Goal: Information Seeking & Learning: Stay updated

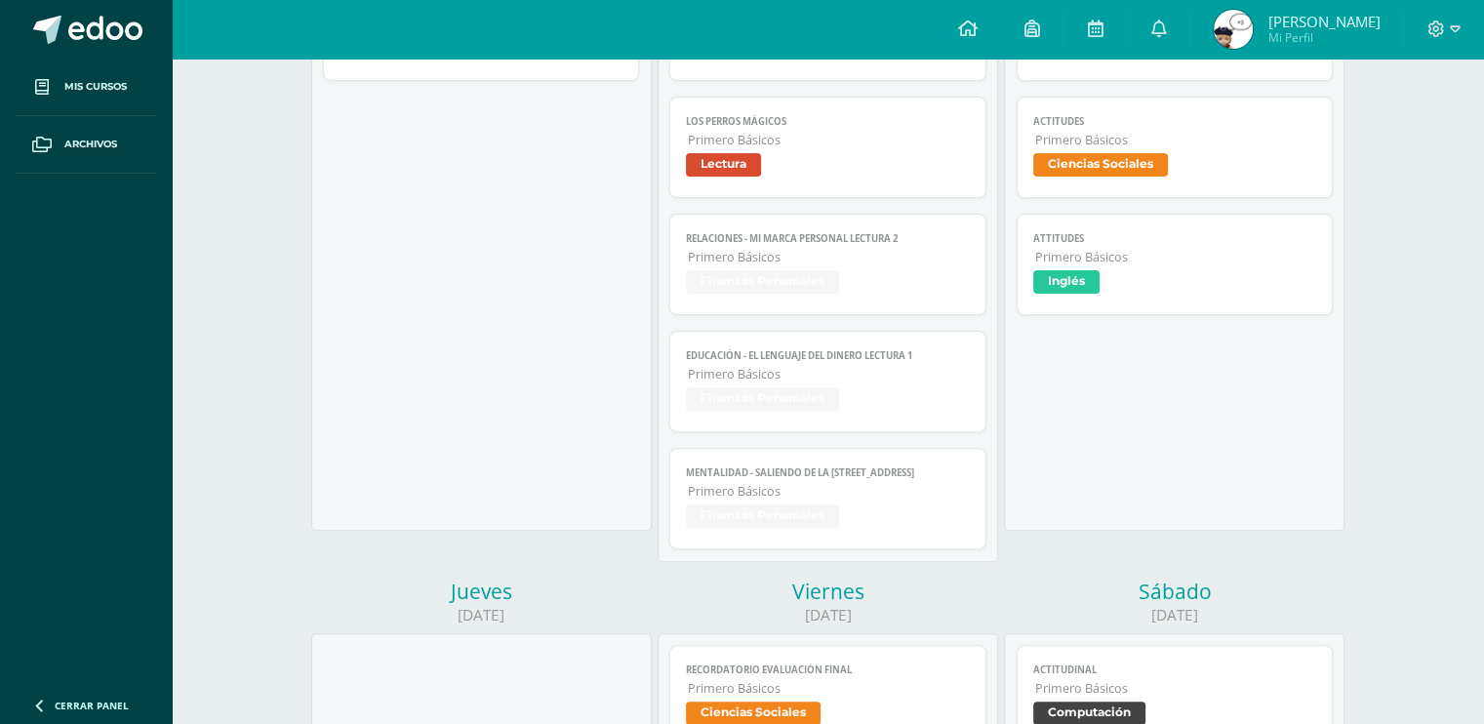
scroll to position [5, 0]
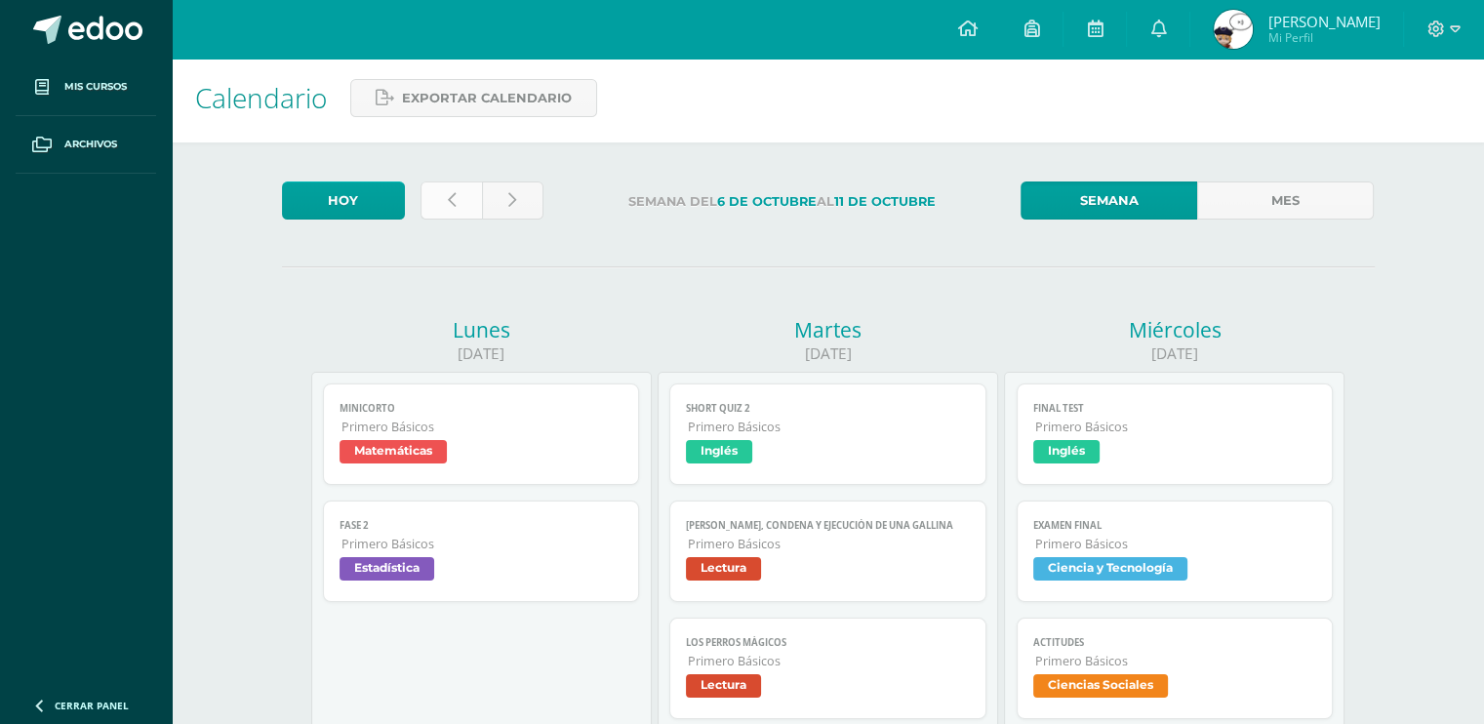
click at [471, 197] on link at bounding box center [451, 200] width 61 height 38
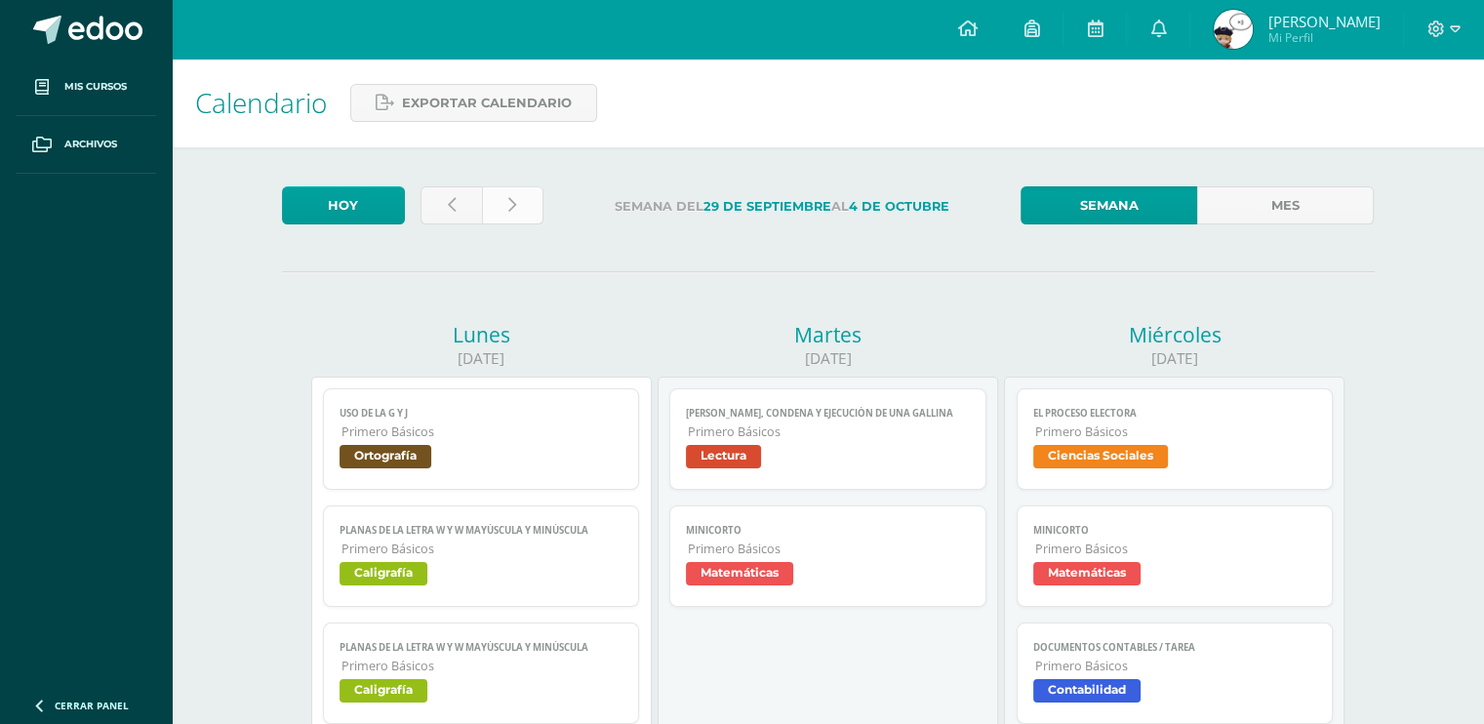
click at [507, 219] on link at bounding box center [512, 205] width 61 height 38
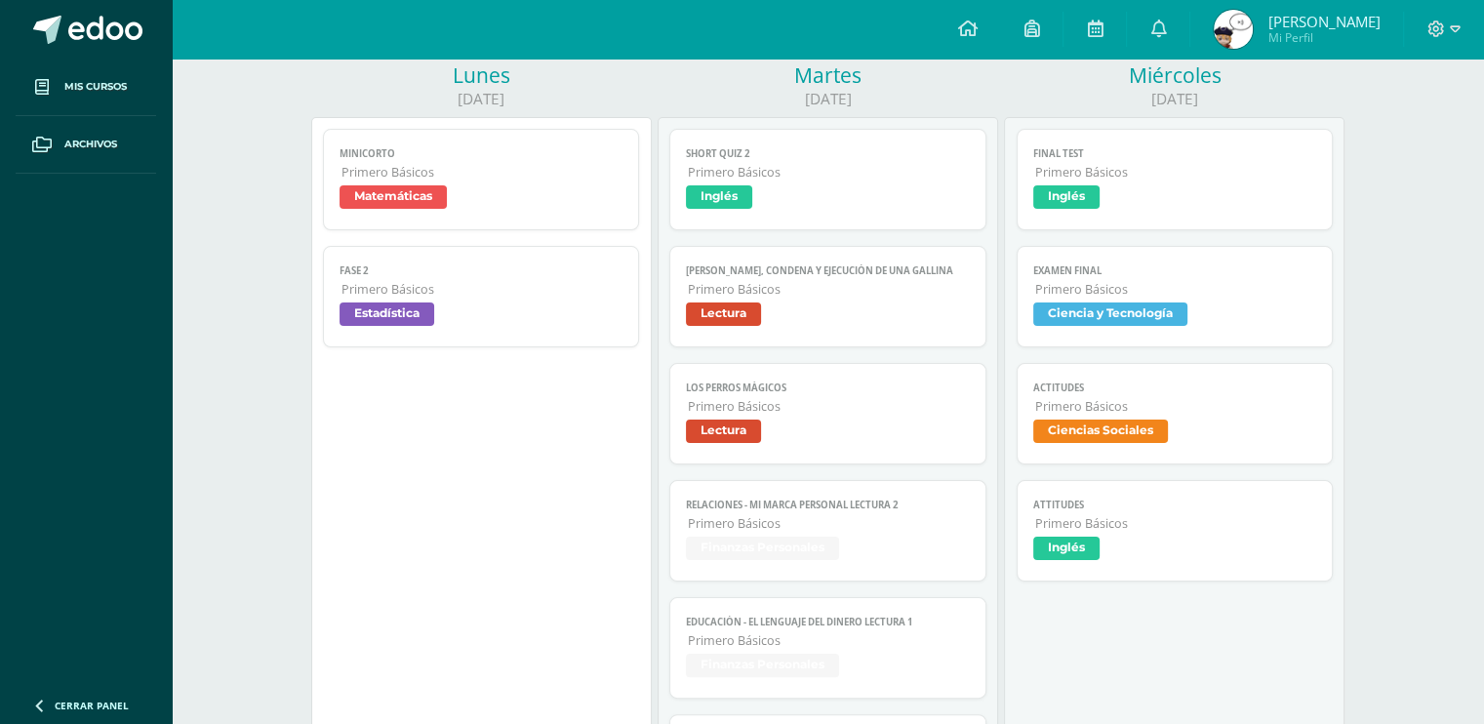
scroll to position [650, 0]
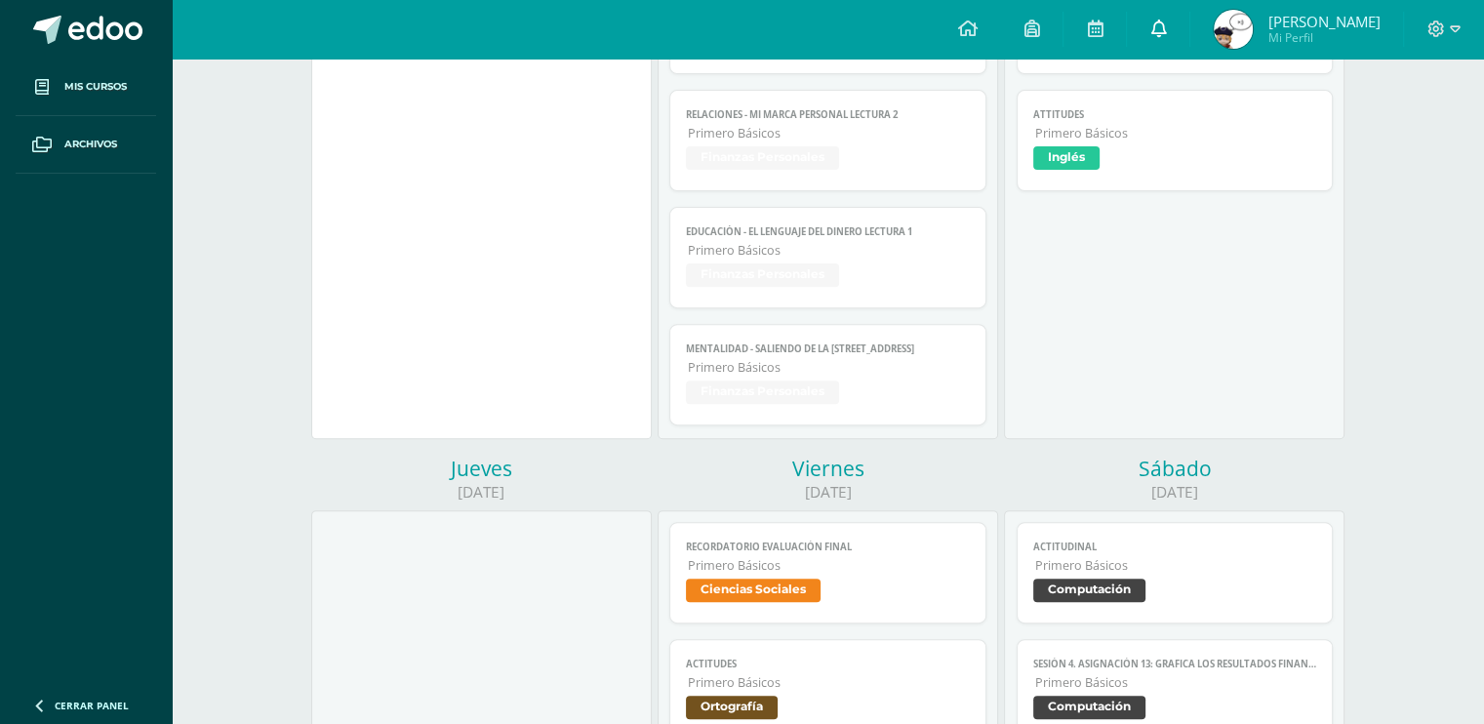
click at [1156, 28] on icon at bounding box center [1158, 29] width 16 height 18
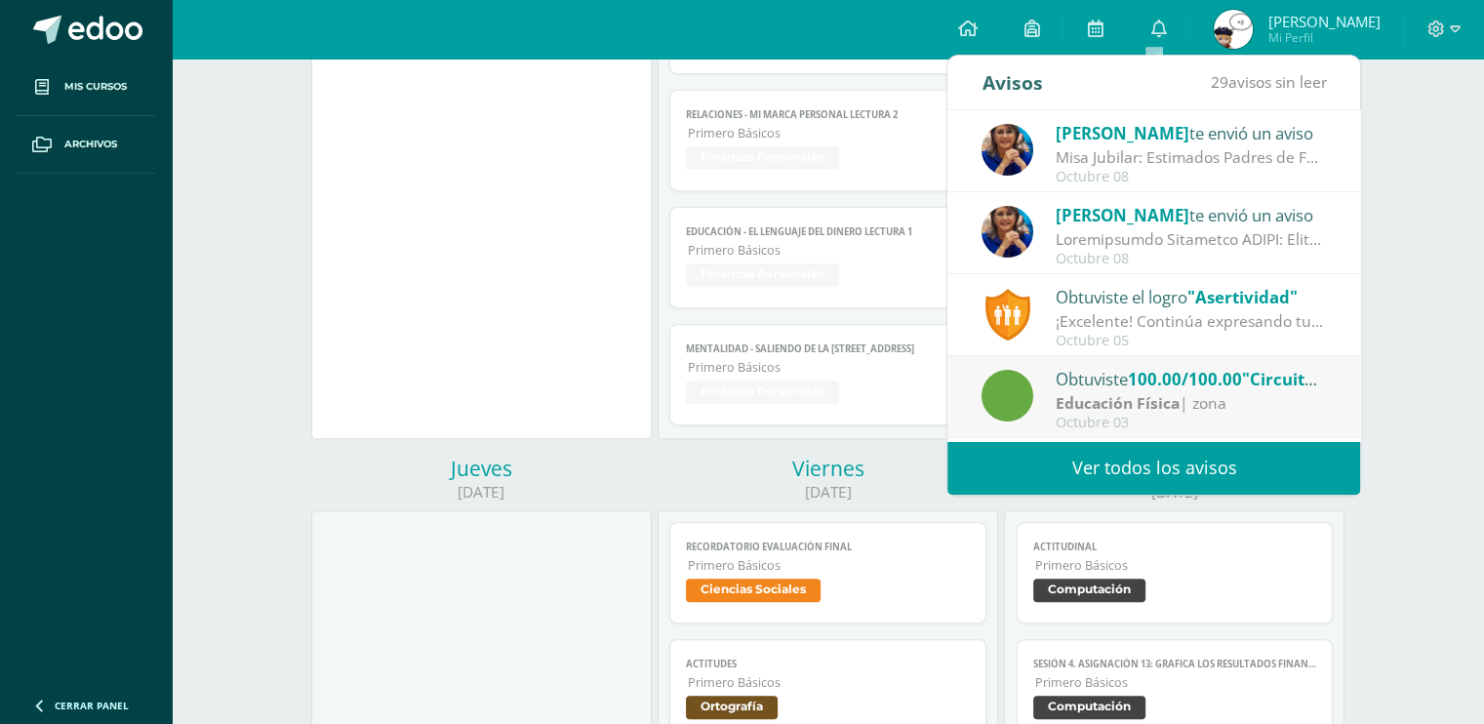
click at [1215, 240] on div at bounding box center [1191, 239] width 271 height 22
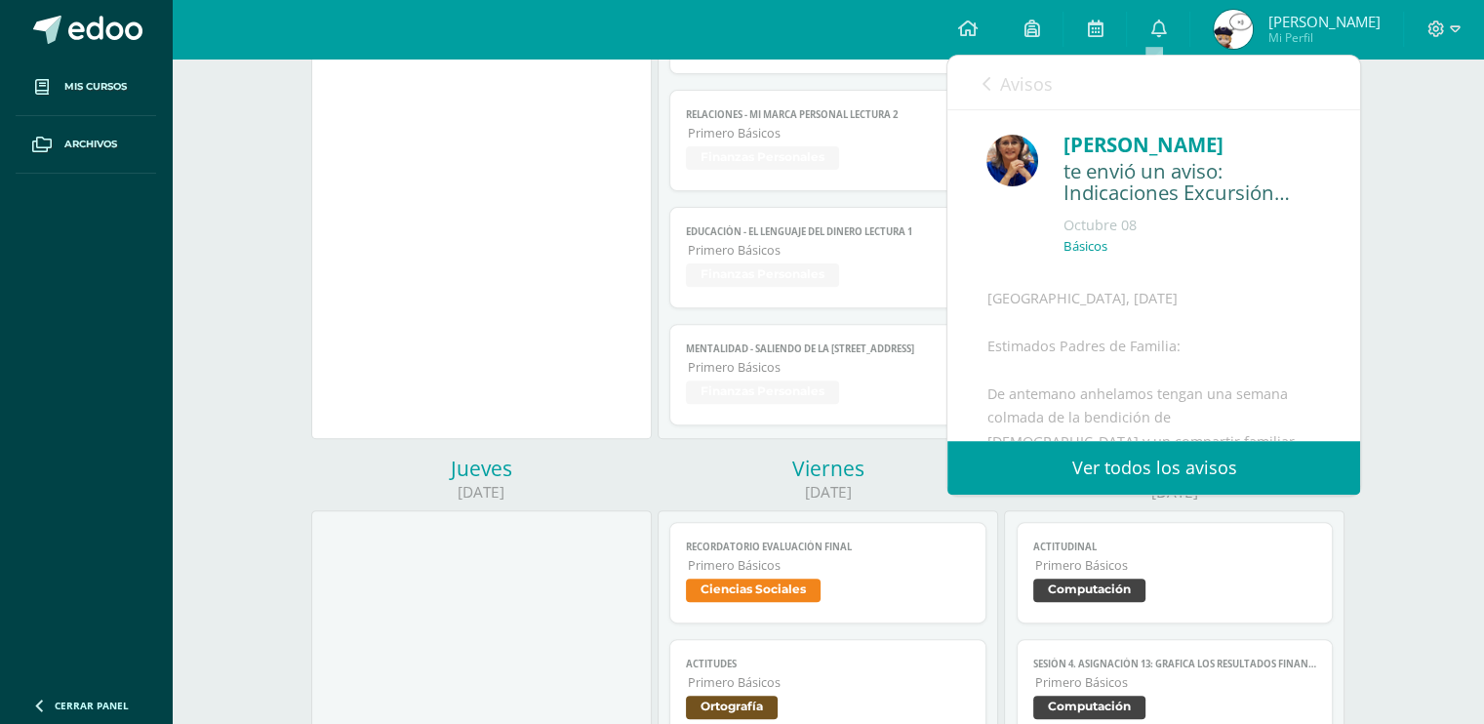
click at [1040, 106] on link "Avisos" at bounding box center [1017, 84] width 70 height 56
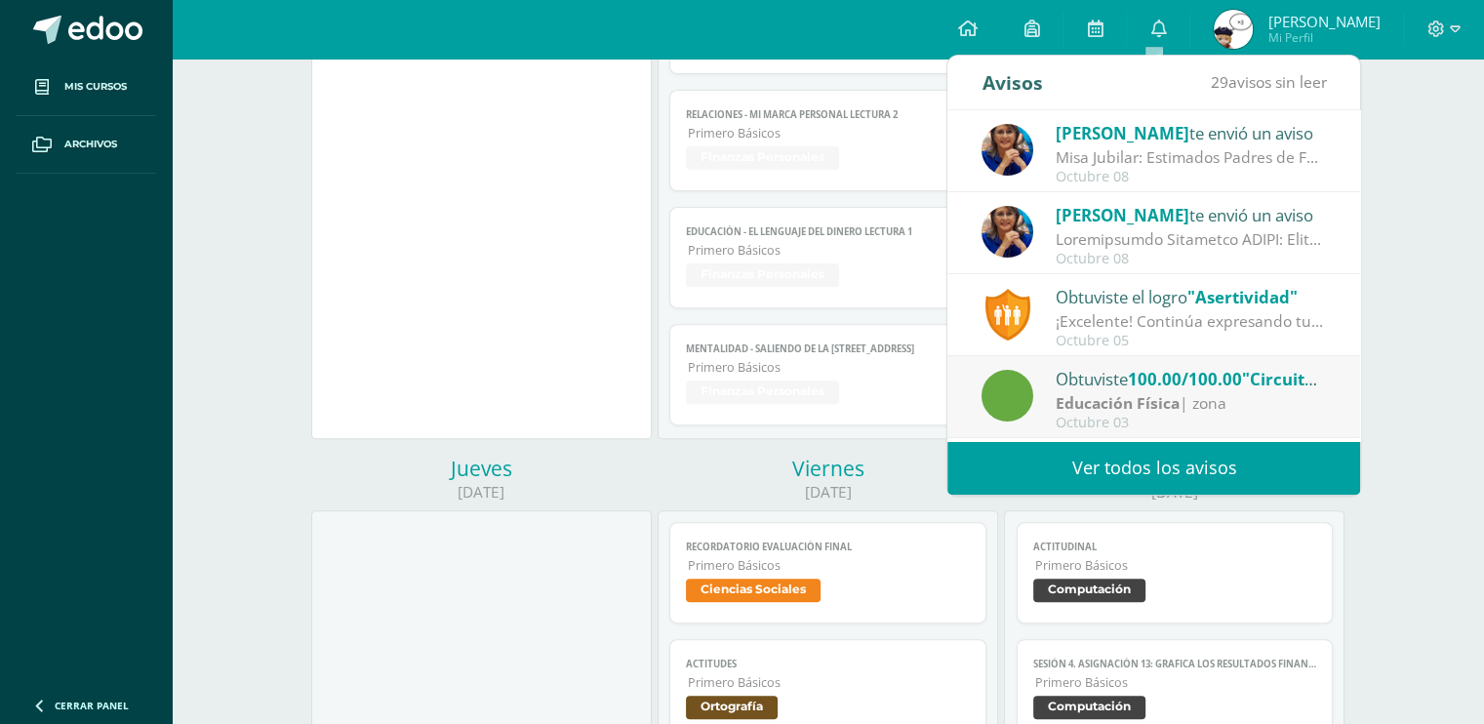
click at [1160, 146] on div "Misa Jubilar: Estimados Padres de Familia de Cuarto Primaria hasta Quinto Bachi…" at bounding box center [1191, 157] width 271 height 22
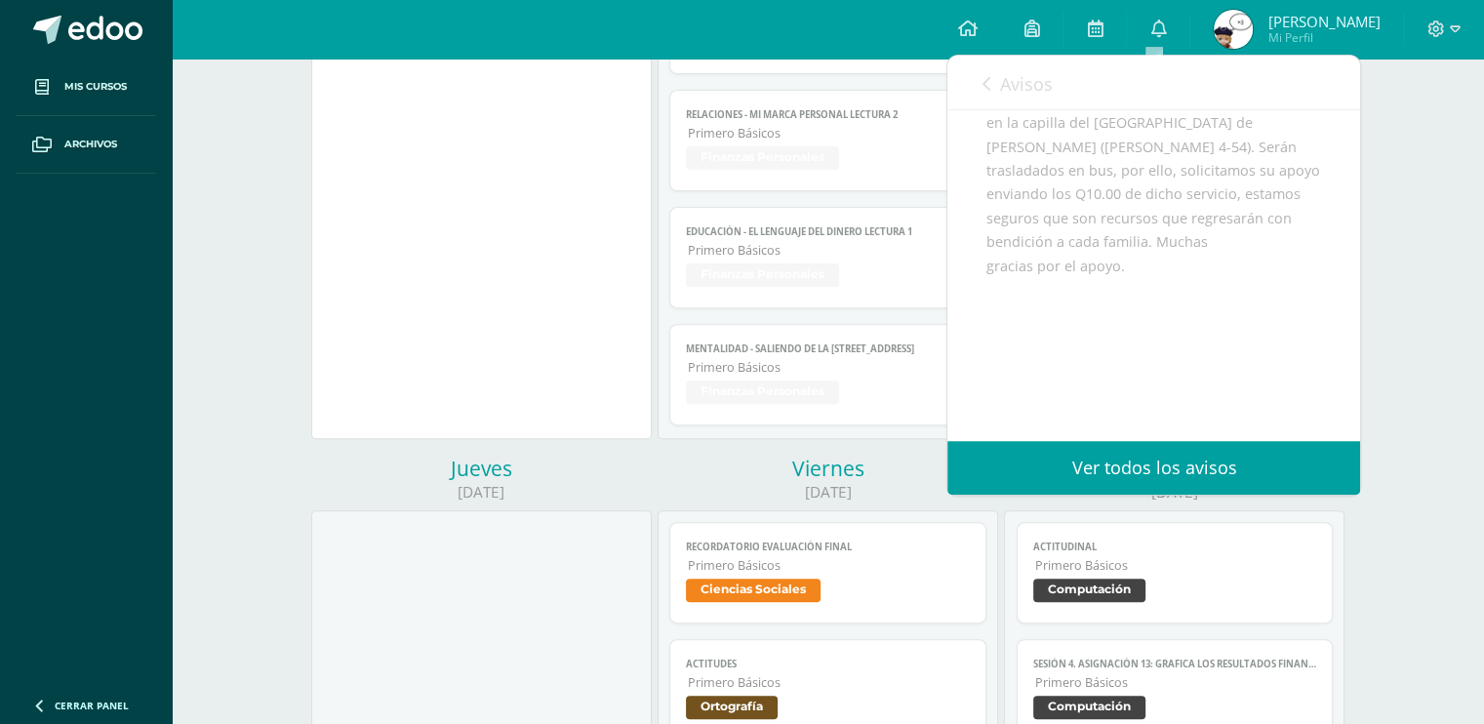
scroll to position [437, 0]
click at [1022, 85] on span "Avisos" at bounding box center [1025, 83] width 53 height 23
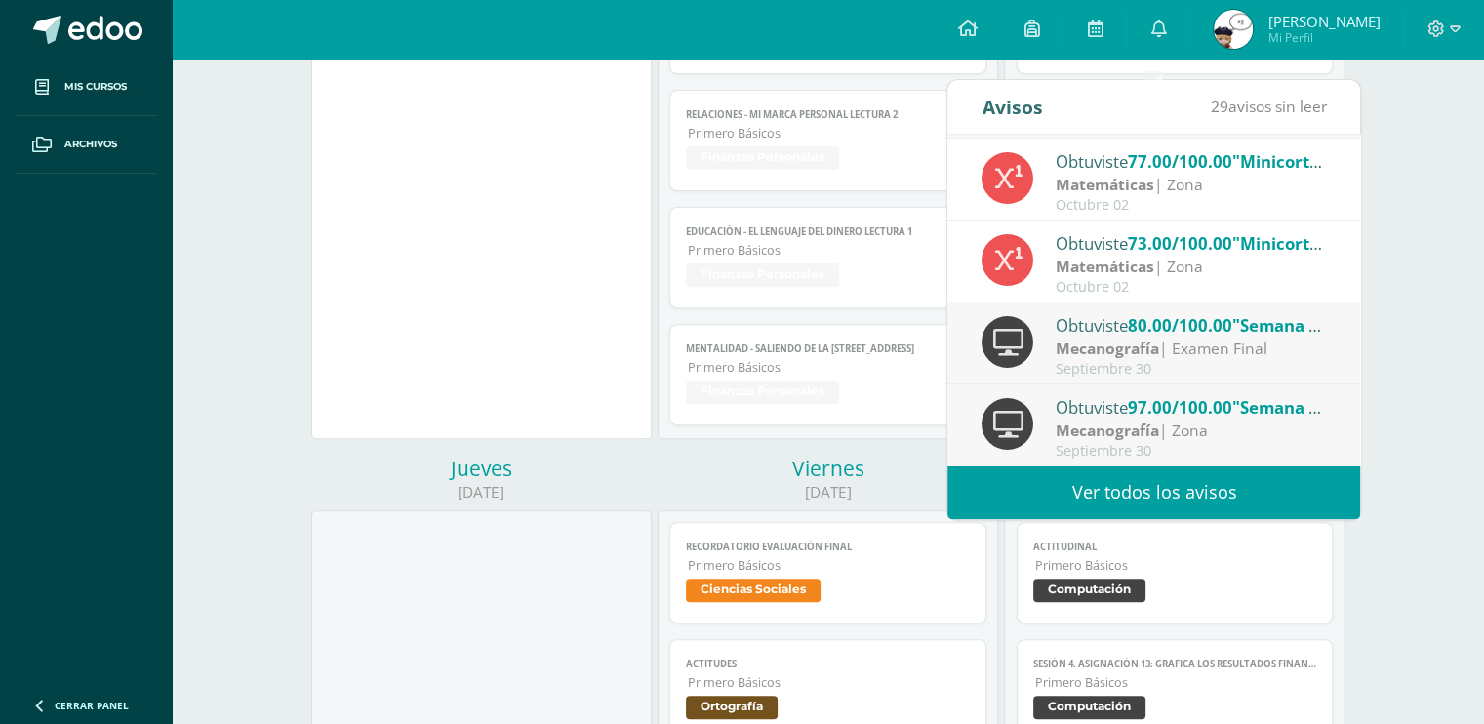
scroll to position [1171, 0]
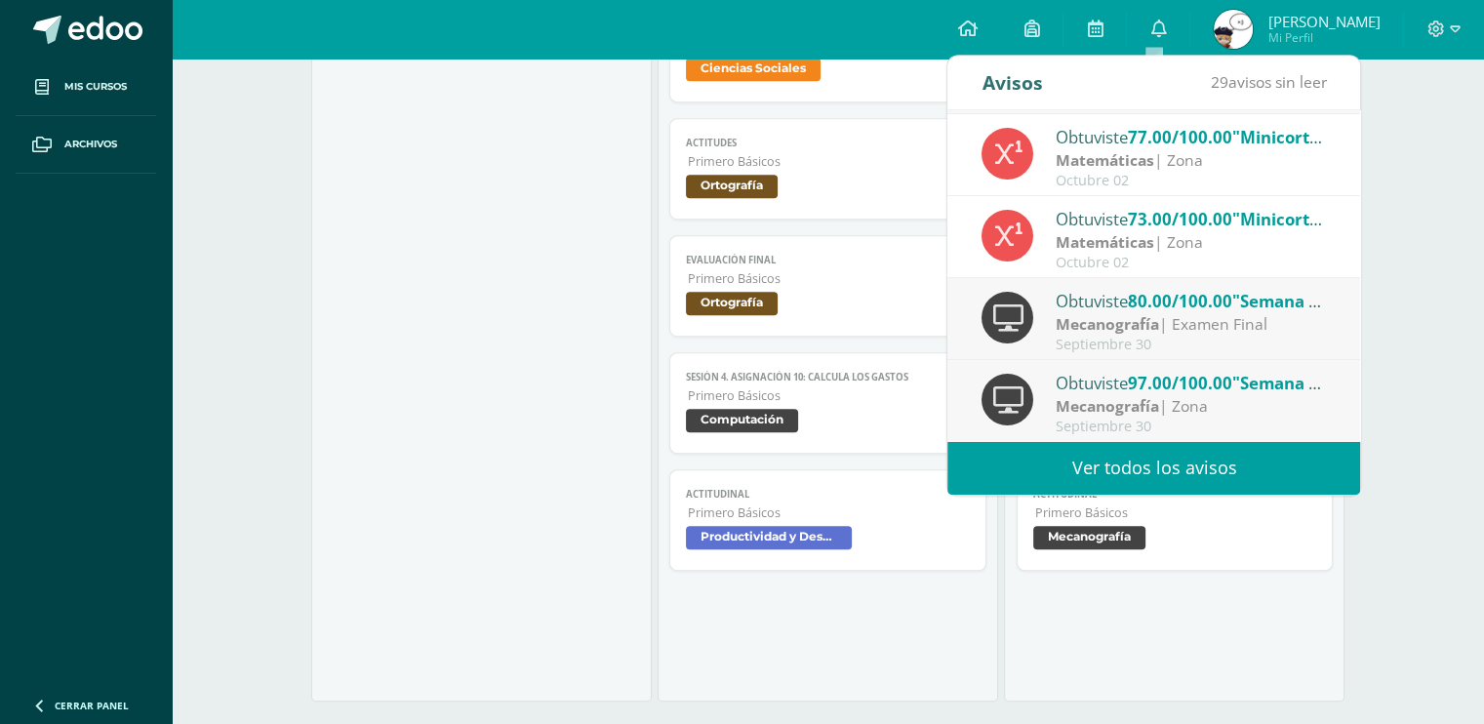
drag, startPoint x: 1154, startPoint y: 468, endPoint x: 515, endPoint y: 36, distance: 771.6
click at [1152, 468] on link "Ver todos los avisos" at bounding box center [1153, 468] width 413 height 54
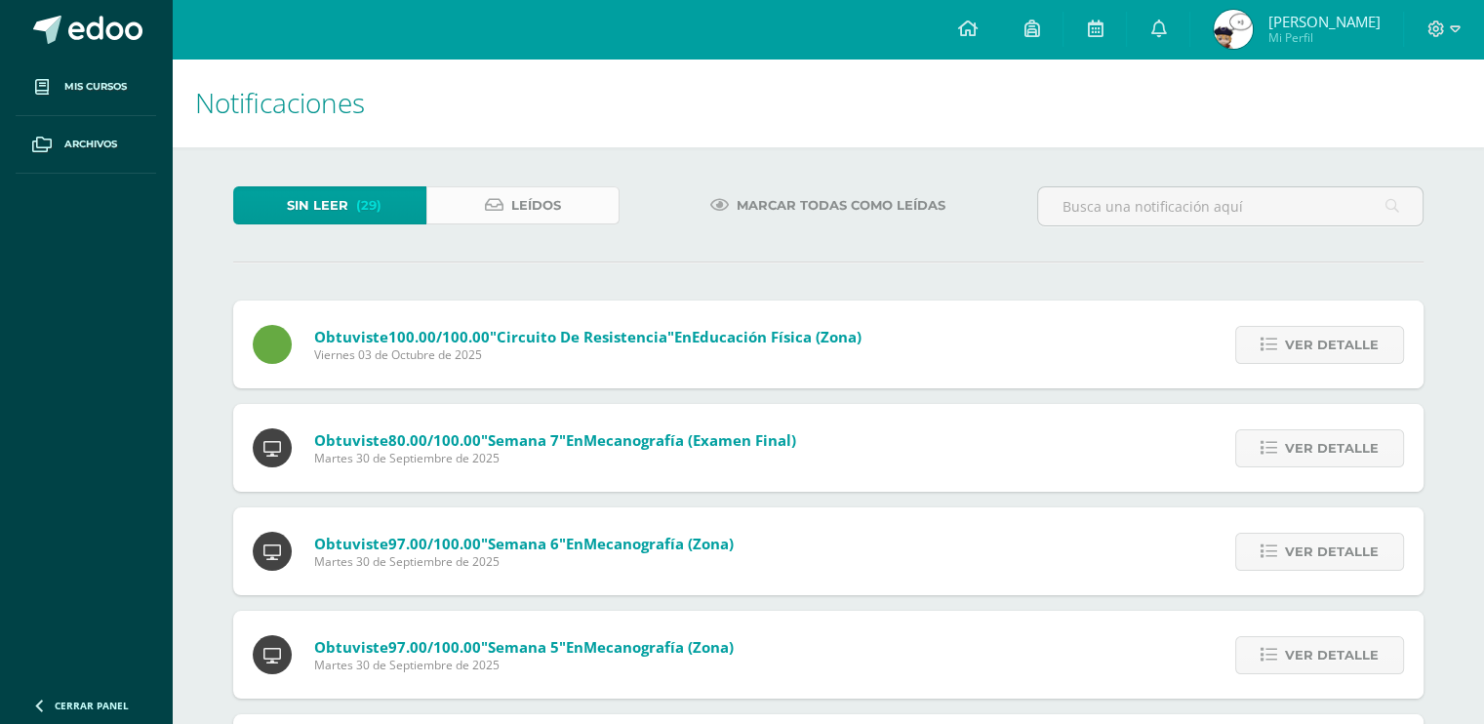
click at [552, 216] on span "Leídos" at bounding box center [536, 205] width 50 height 36
